Goal: Check status: Check status

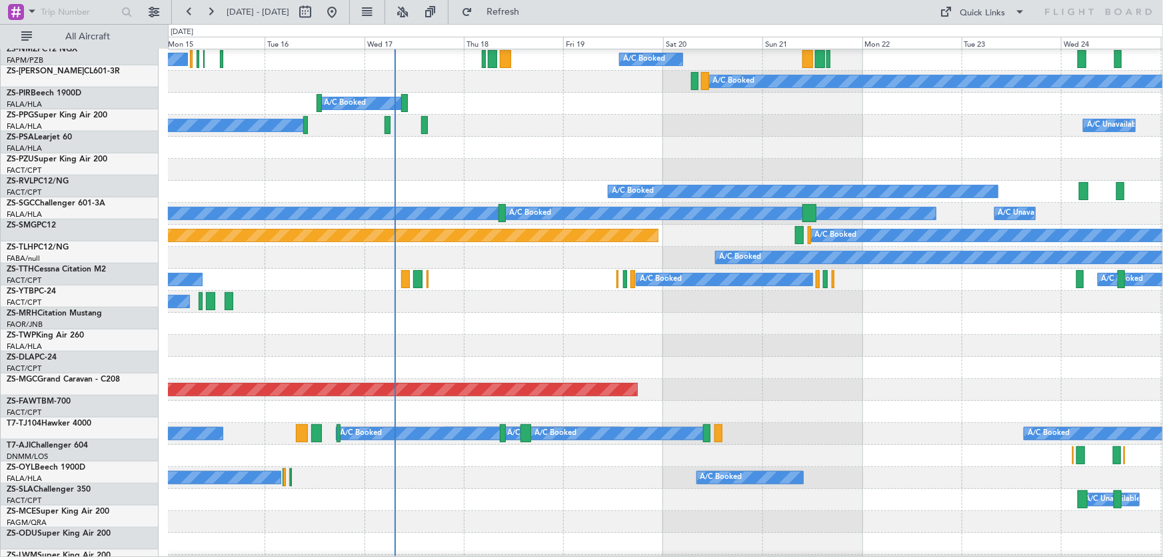
scroll to position [485, 0]
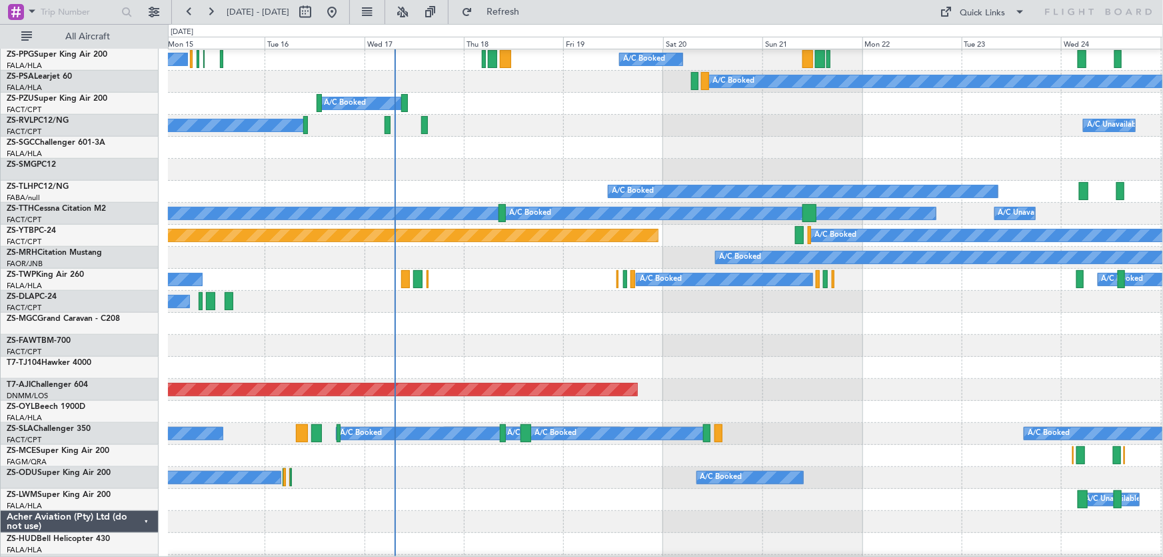
click at [782, 387] on div "Planned Maint Abuja ([PERSON_NAME] Intl)" at bounding box center [665, 390] width 995 height 22
click at [316, 357] on div at bounding box center [665, 346] width 995 height 22
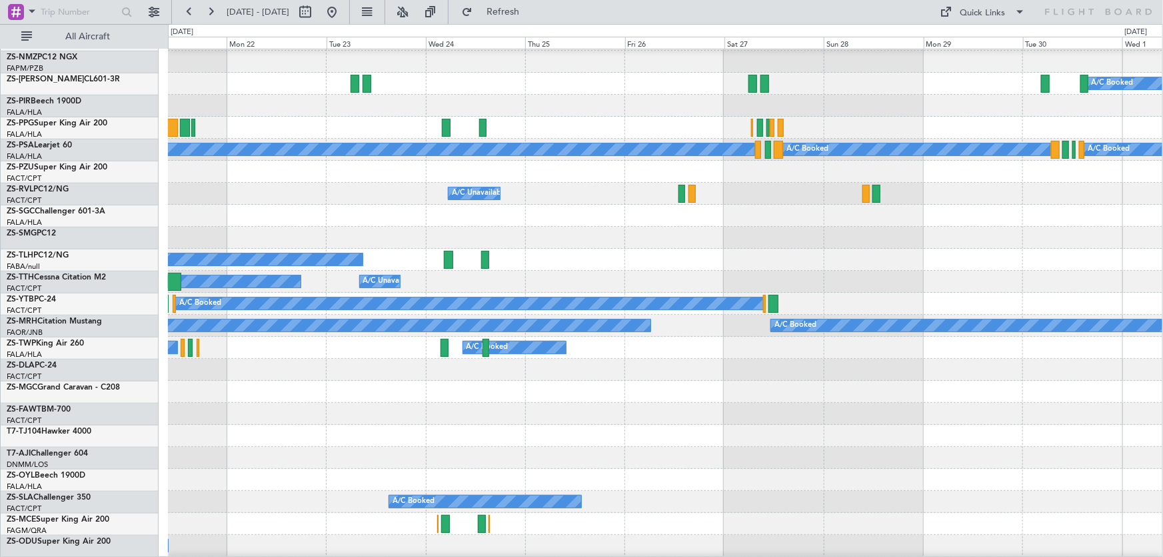
click at [277, 359] on div "A/C Booked A/C Booked A/C Booked" at bounding box center [665, 348] width 995 height 22
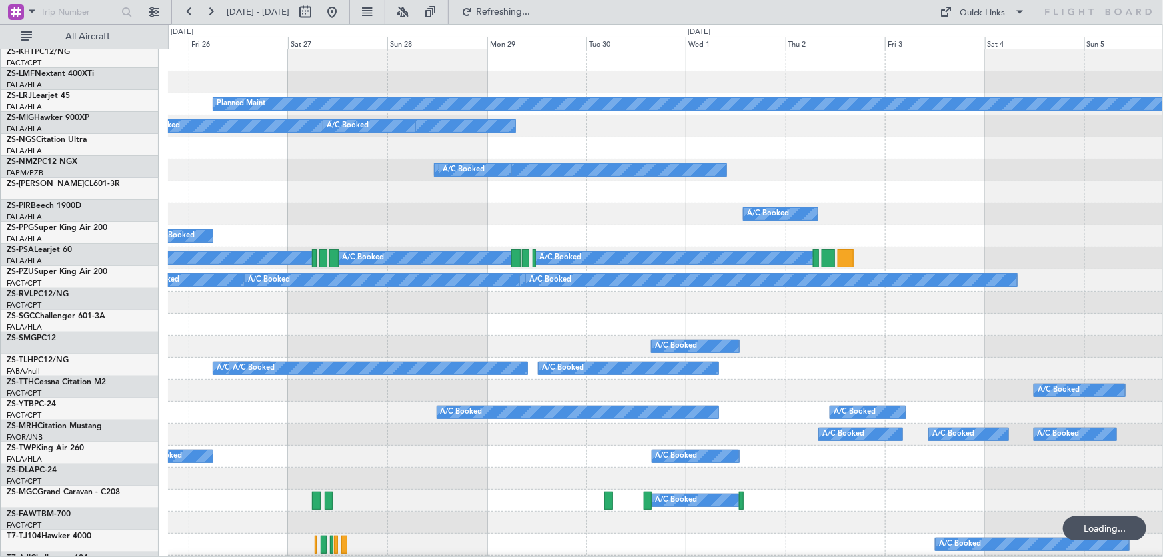
scroll to position [0, 0]
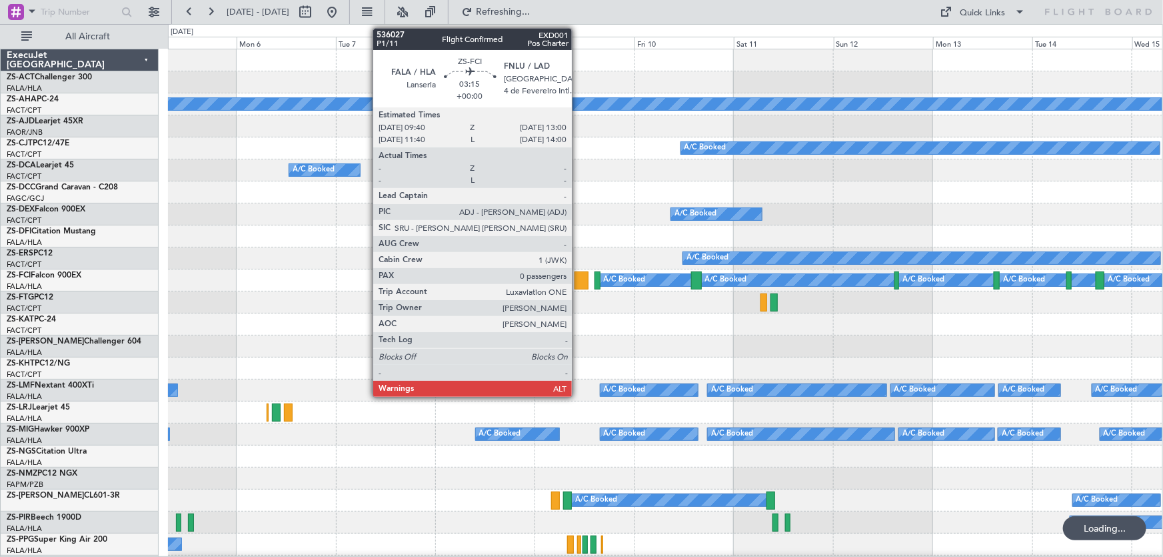
click at [578, 286] on div at bounding box center [582, 280] width 14 height 18
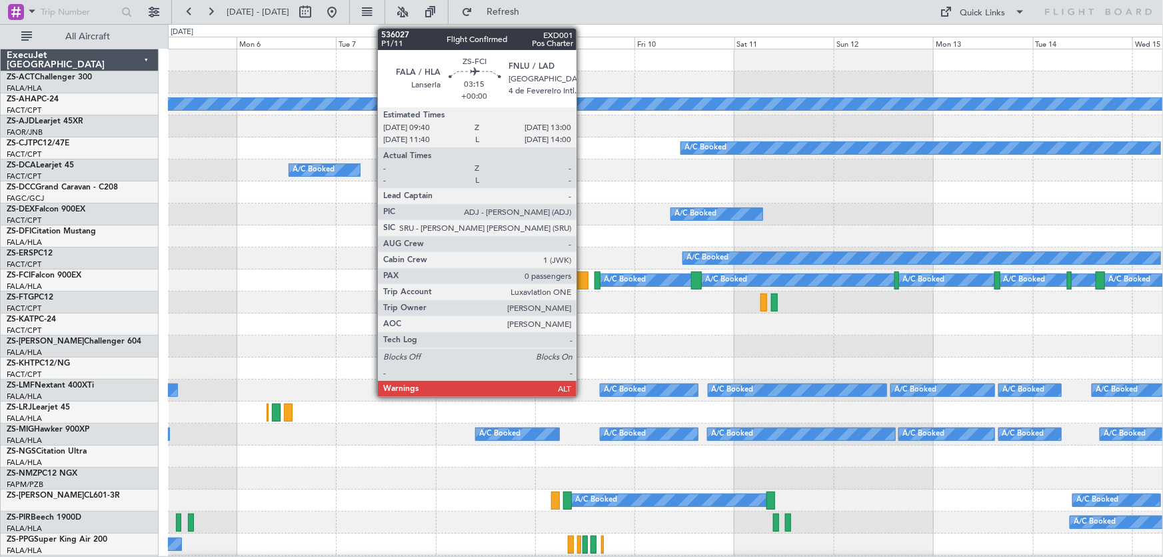
click at [583, 286] on div at bounding box center [582, 280] width 14 height 18
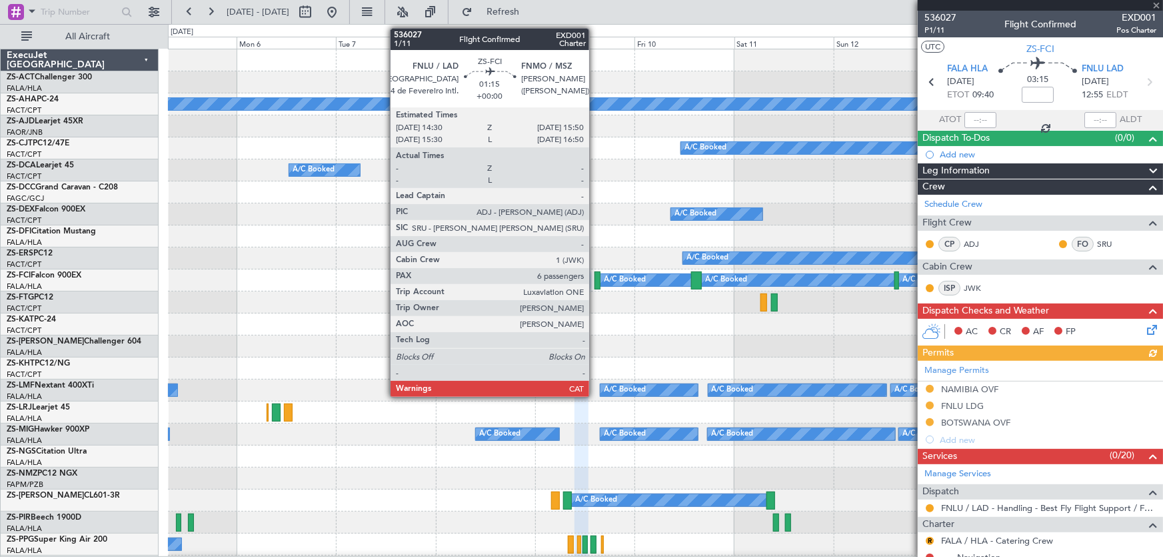
click at [595, 284] on div at bounding box center [598, 280] width 6 height 18
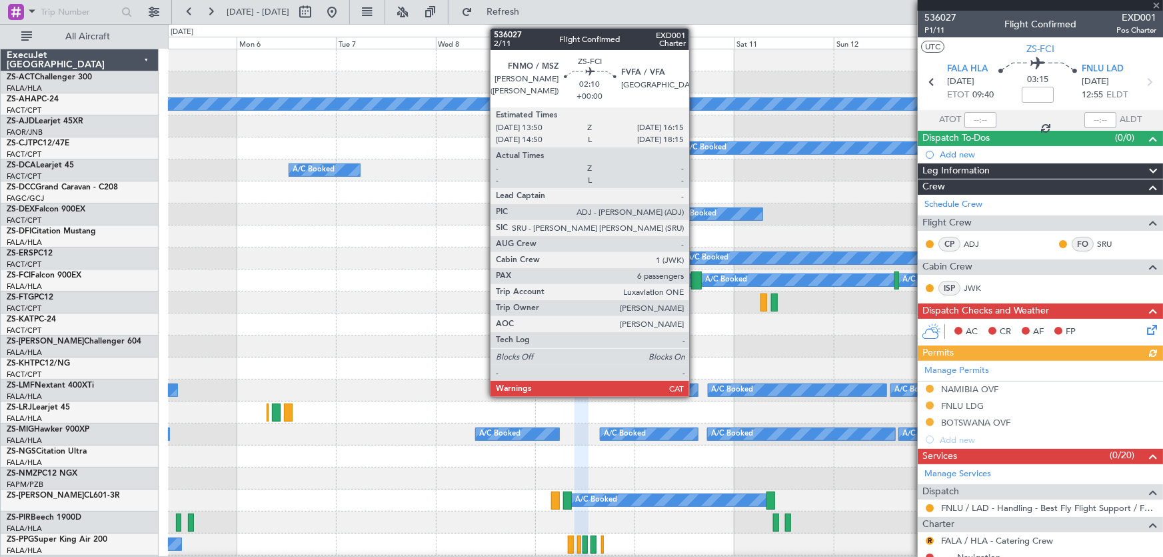
click at [695, 283] on div at bounding box center [696, 280] width 11 height 18
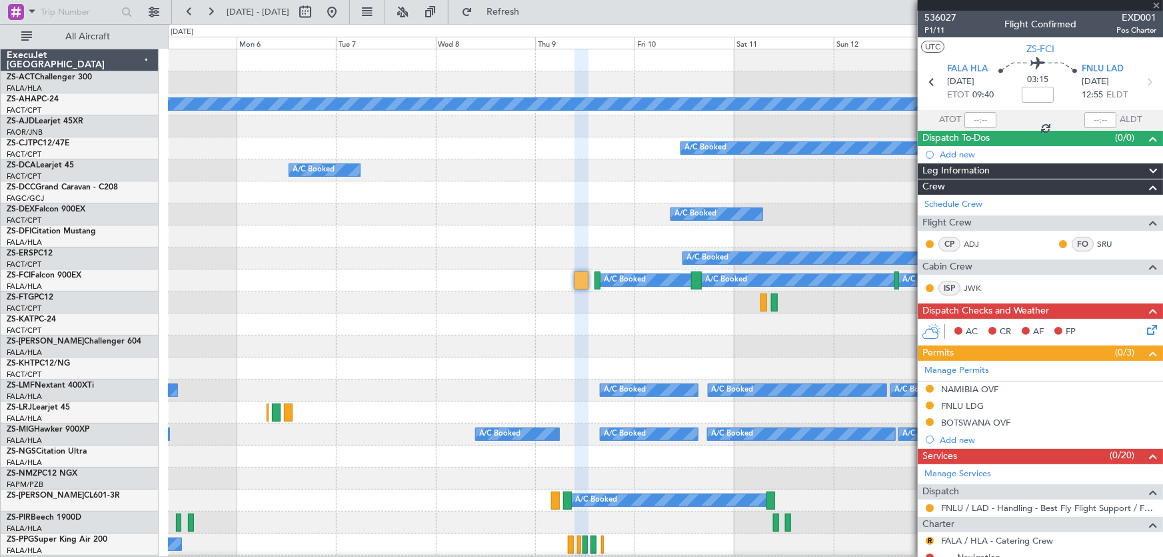
type input "6"
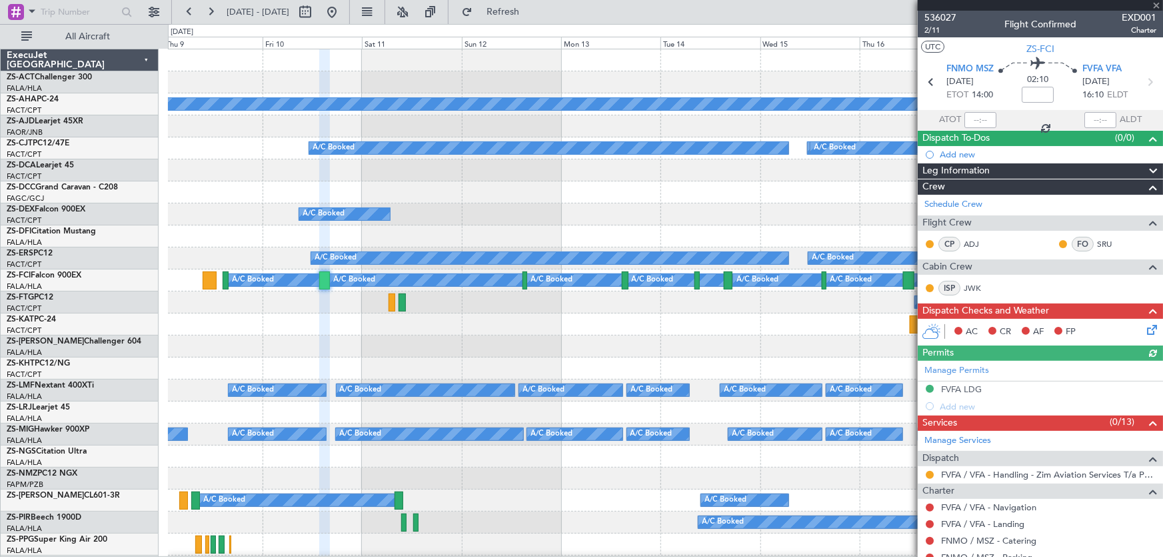
click at [405, 349] on div at bounding box center [665, 346] width 995 height 22
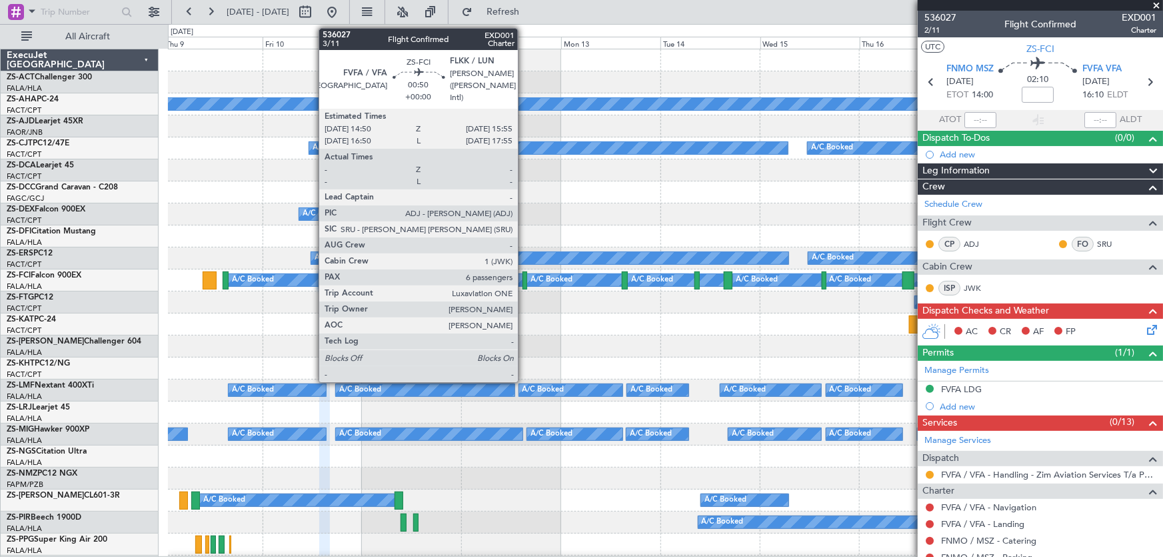
click at [524, 286] on div at bounding box center [525, 280] width 5 height 18
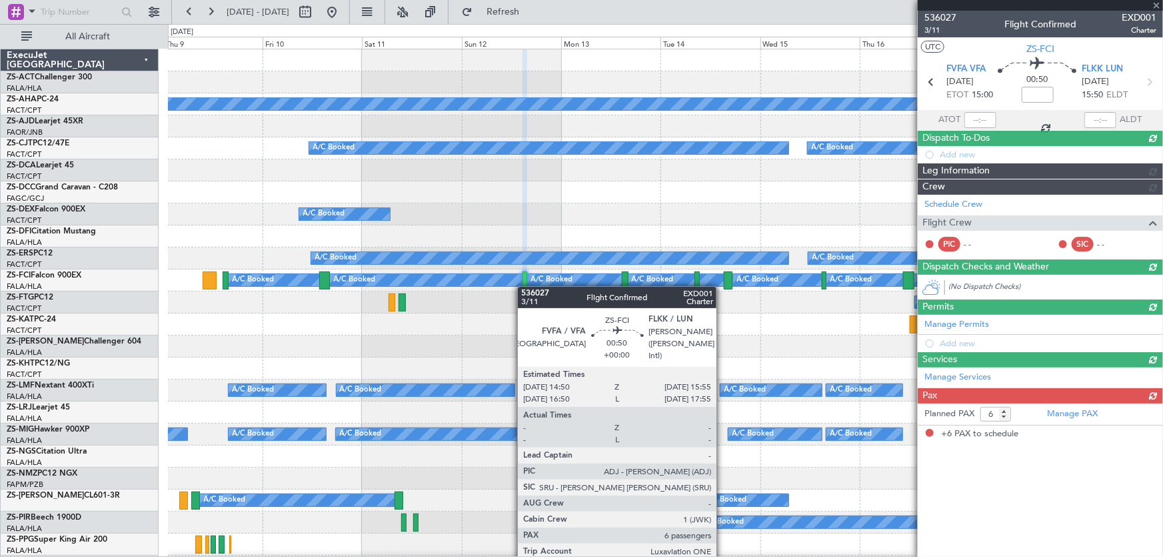
click at [524, 286] on div at bounding box center [525, 280] width 5 height 18
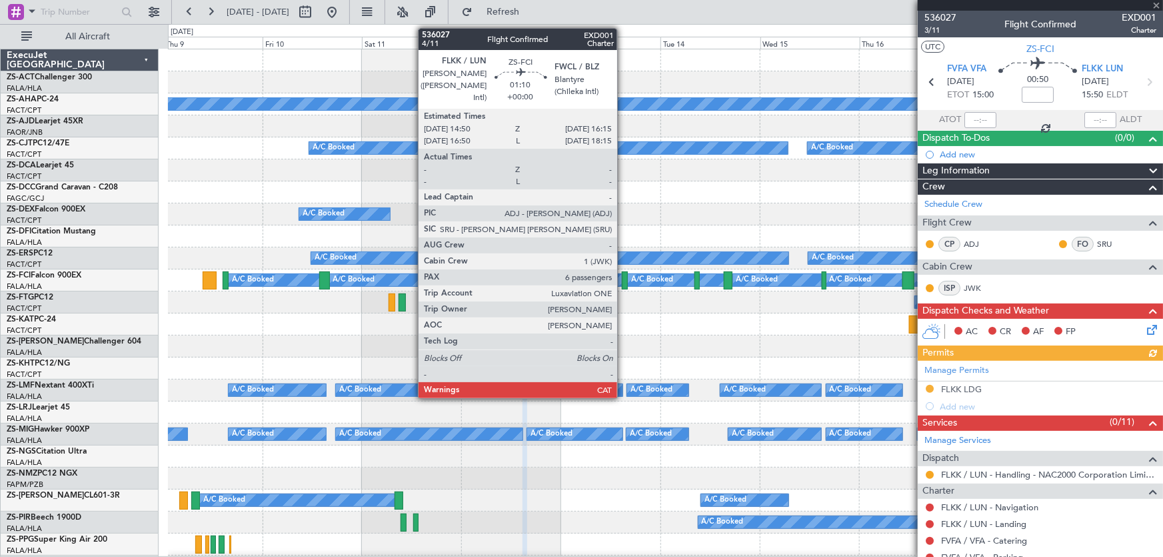
click at [623, 280] on div at bounding box center [625, 280] width 6 height 18
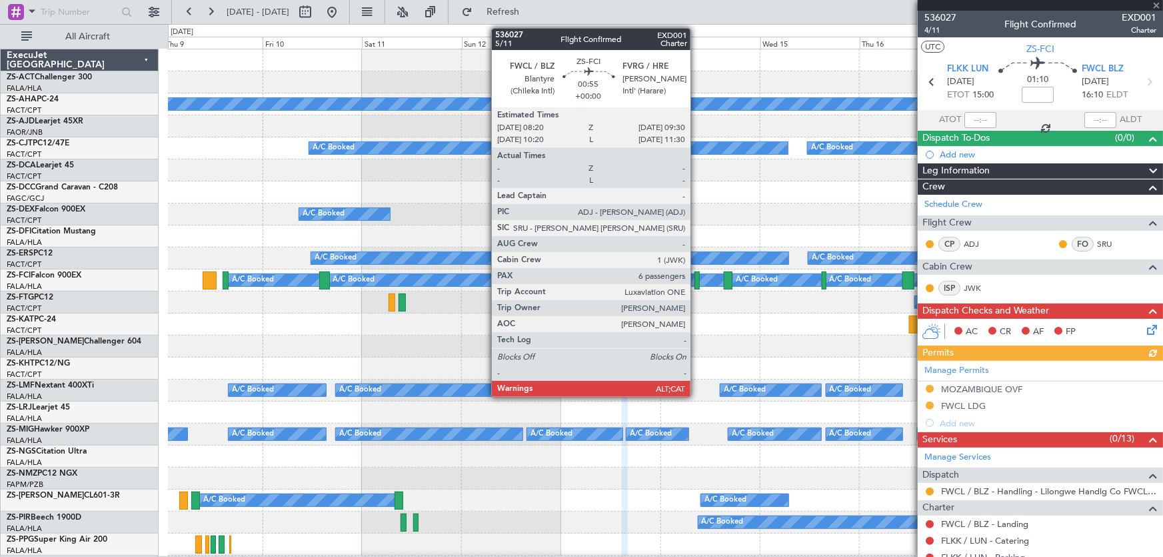
click at [697, 280] on div at bounding box center [697, 280] width 5 height 18
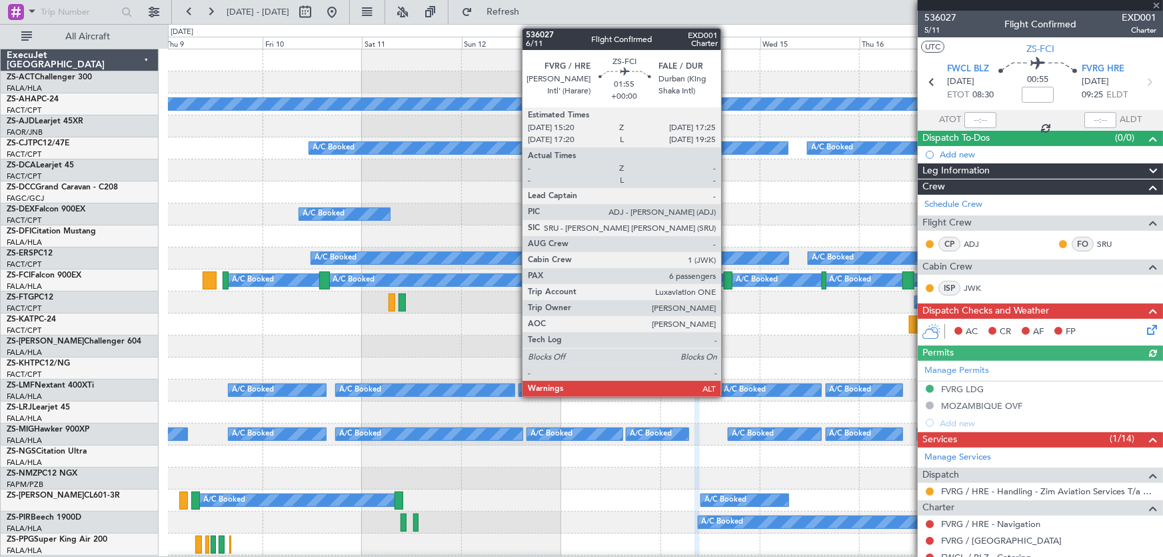
click at [727, 281] on div at bounding box center [728, 280] width 9 height 18
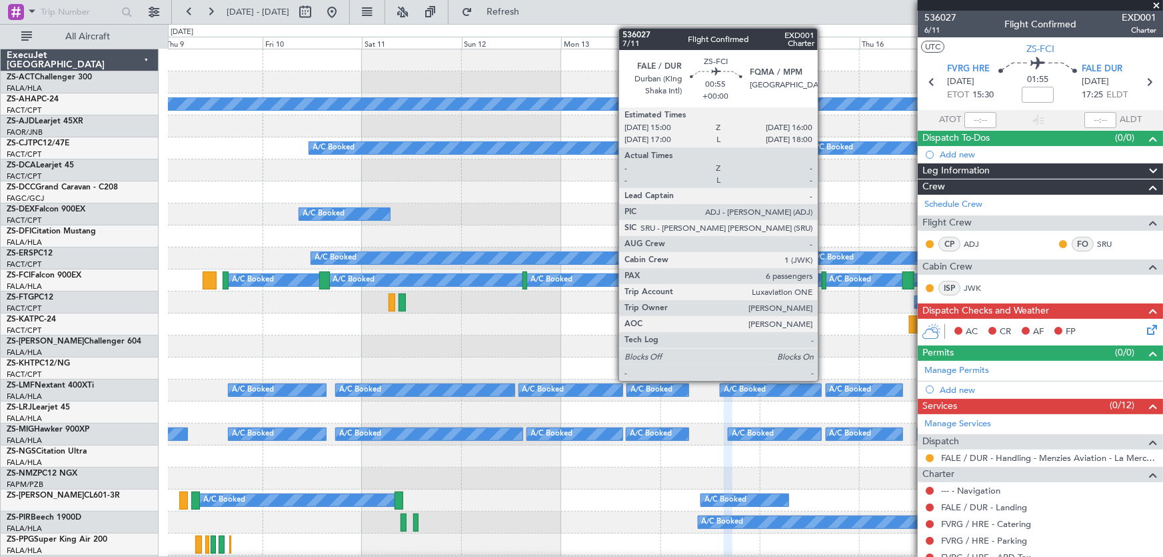
click at [824, 283] on div at bounding box center [824, 280] width 5 height 18
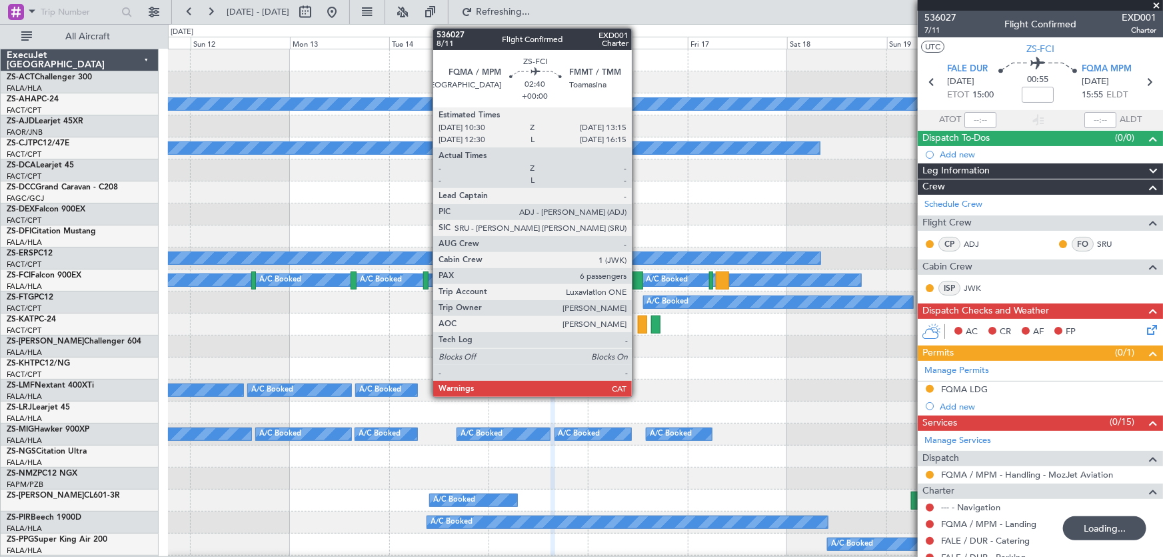
click at [638, 280] on div at bounding box center [637, 280] width 12 height 18
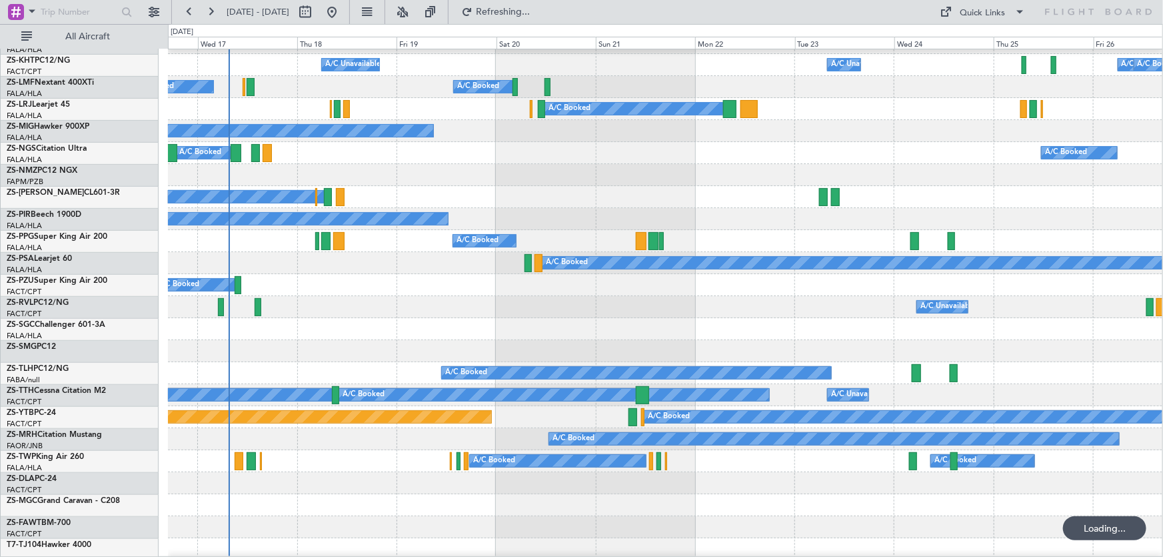
scroll to position [424, 0]
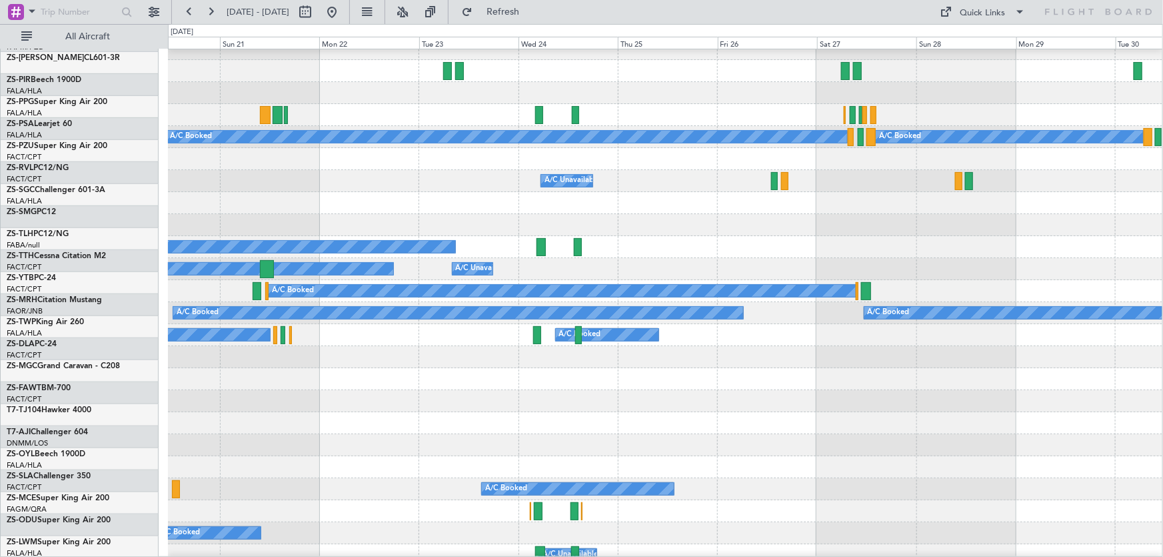
click at [353, 368] on div at bounding box center [665, 357] width 995 height 22
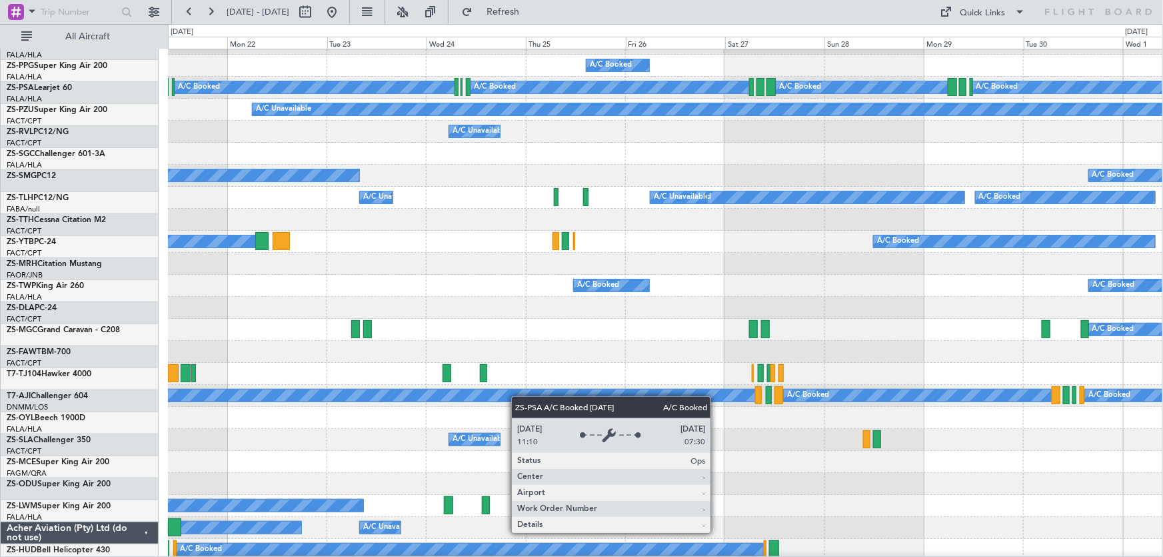
scroll to position [171, 0]
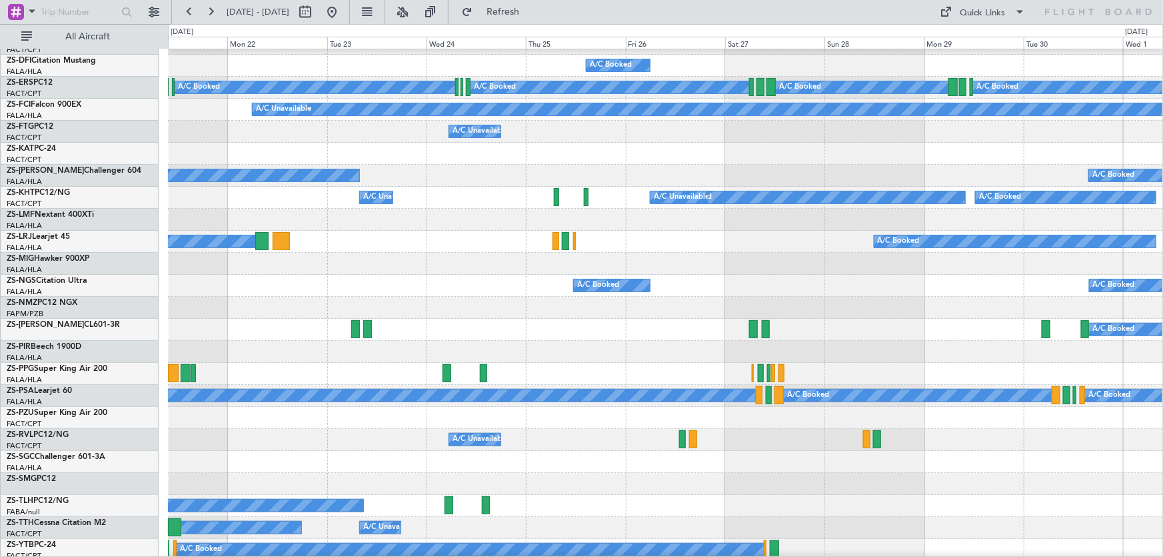
click at [1017, 297] on div "A/C Booked A/C Booked" at bounding box center [665, 286] width 995 height 22
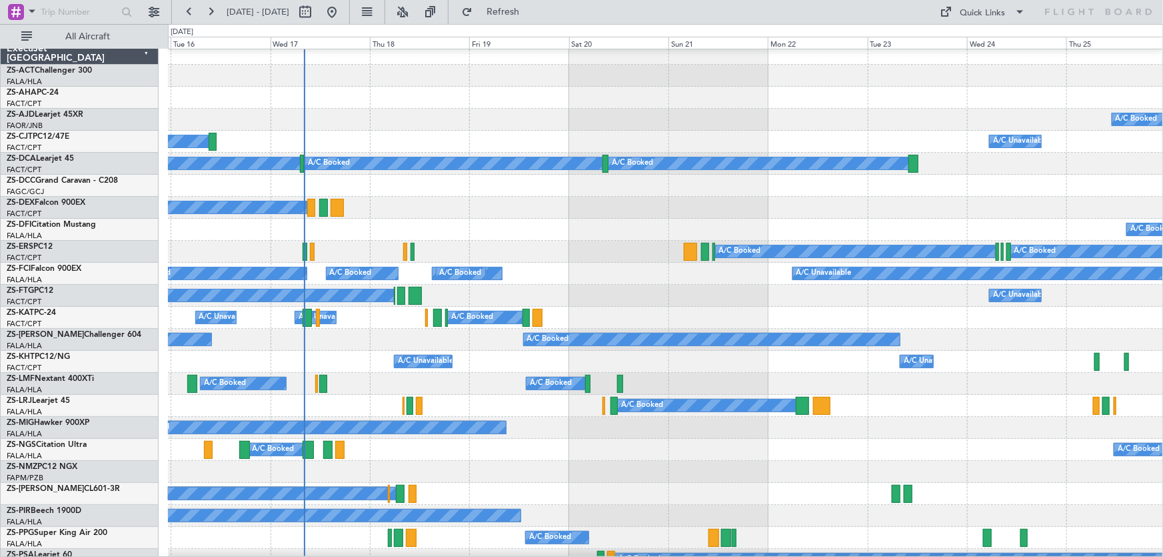
scroll to position [0, 0]
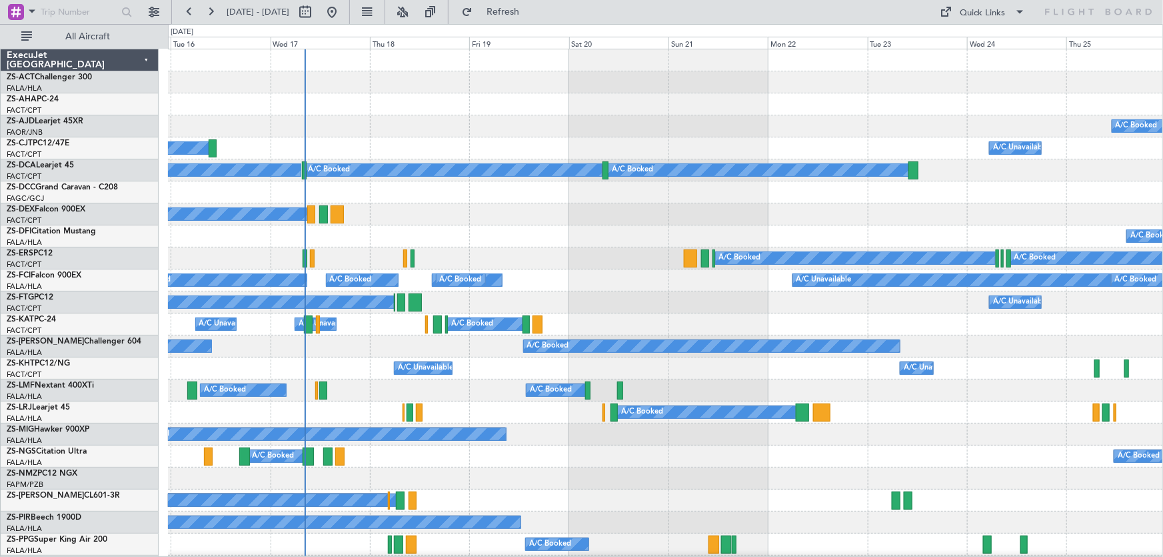
click at [605, 267] on div "A/C Booked A/C Booked A/C Booked" at bounding box center [665, 258] width 995 height 22
